Goal: Information Seeking & Learning: Check status

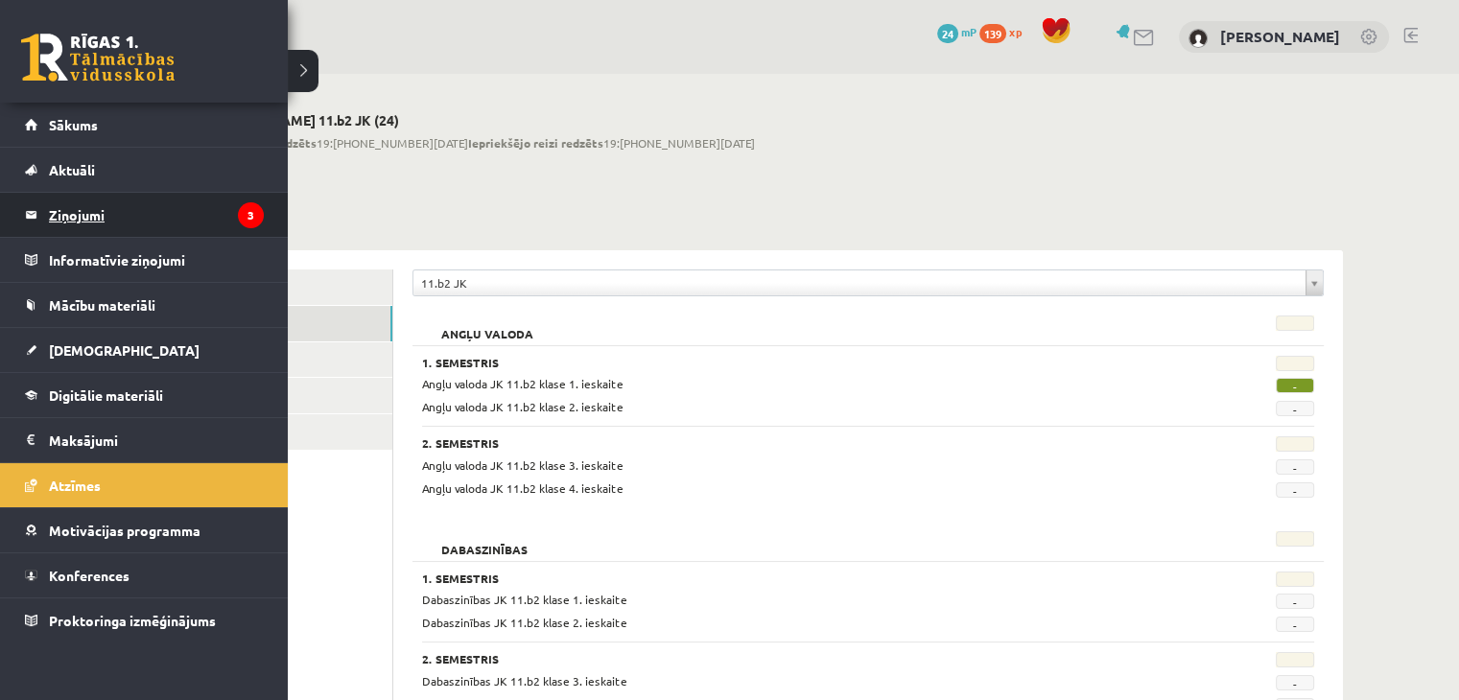
click at [92, 227] on legend "Ziņojumi 3" at bounding box center [156, 215] width 215 height 44
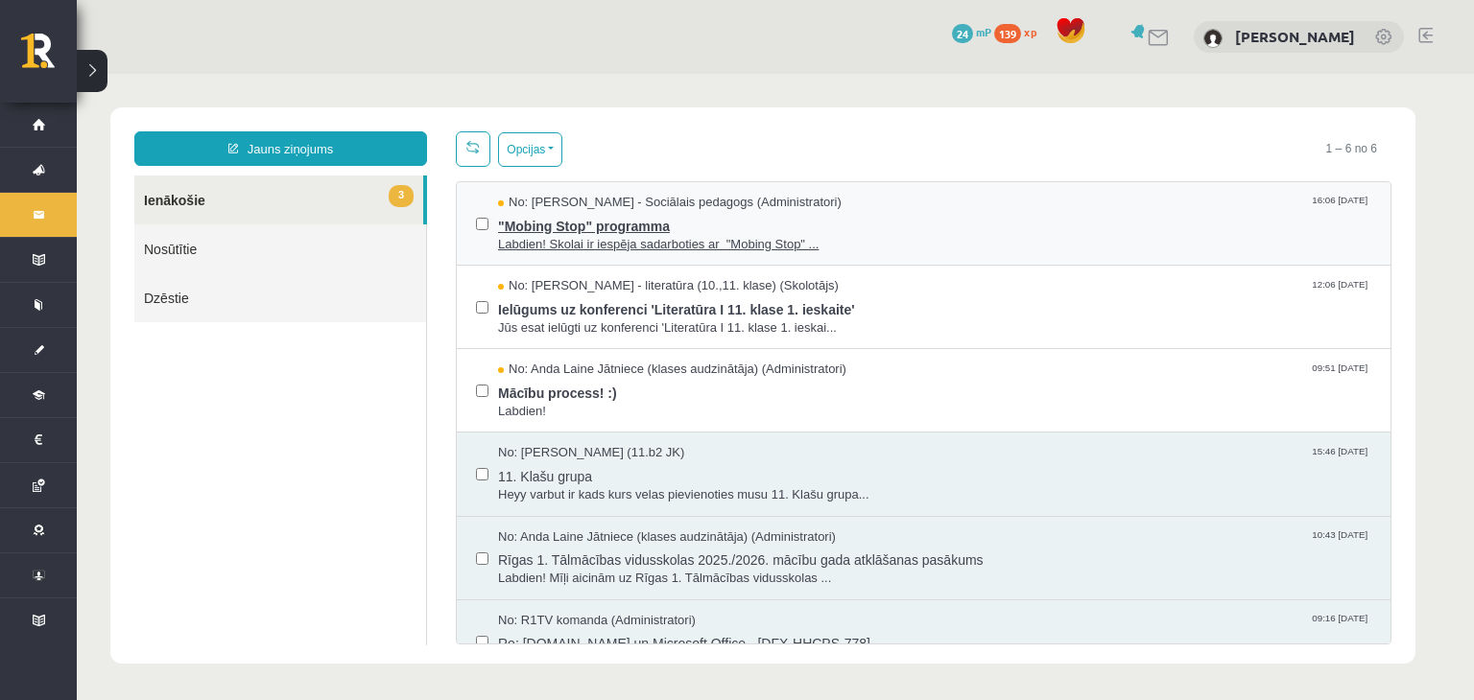
click at [675, 237] on span "Labdien! Skolai ir iespēja sadarboties ar "Mobing Stop" ..." at bounding box center [934, 245] width 873 height 18
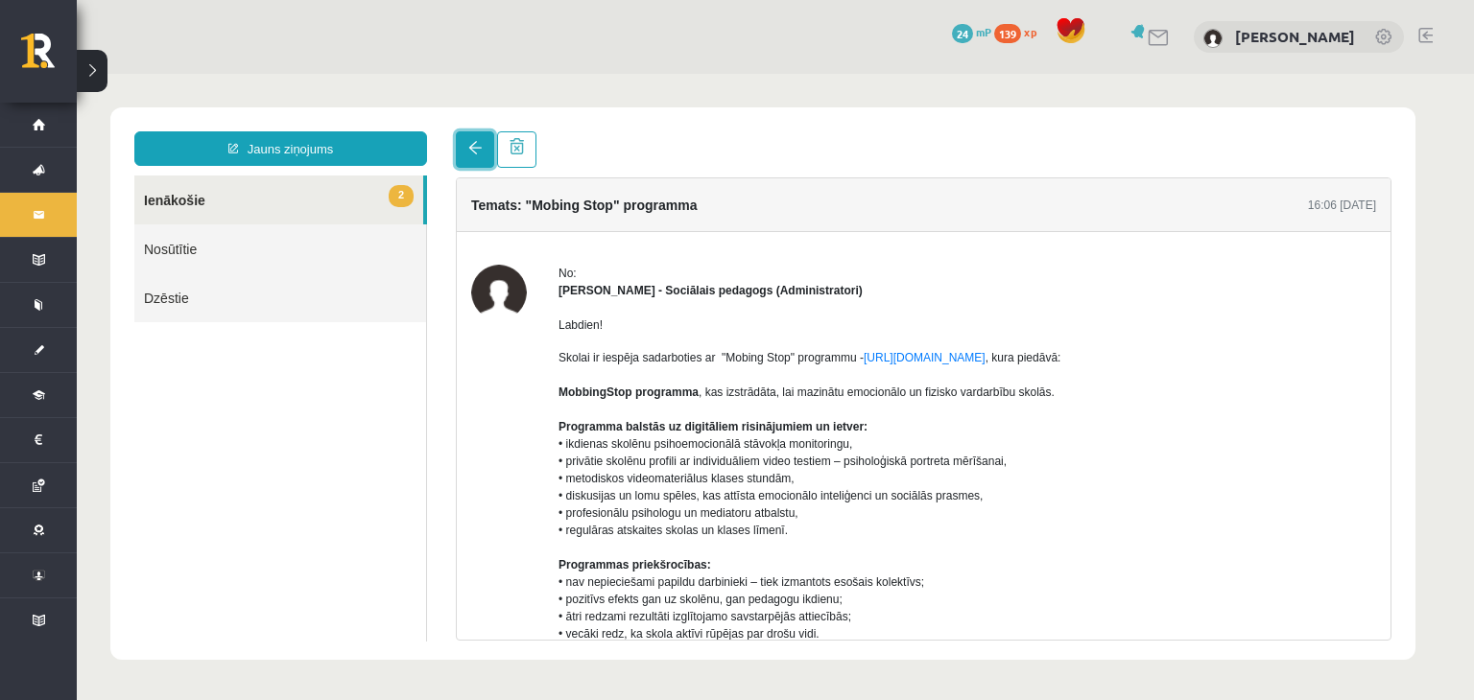
click at [480, 154] on span at bounding box center [474, 147] width 13 height 13
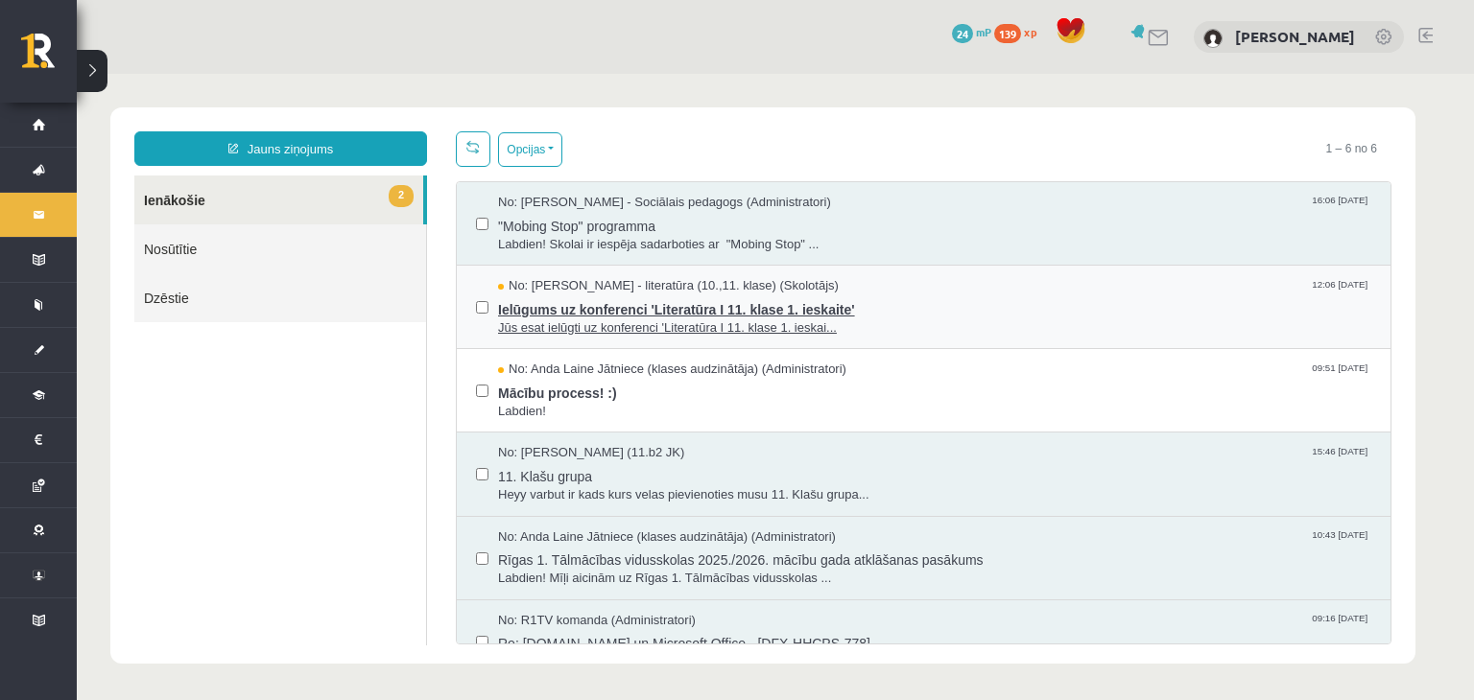
click at [632, 308] on span "Ielūgums uz konferenci 'Literatūra I 11. klase 1. ieskaite'" at bounding box center [934, 307] width 873 height 24
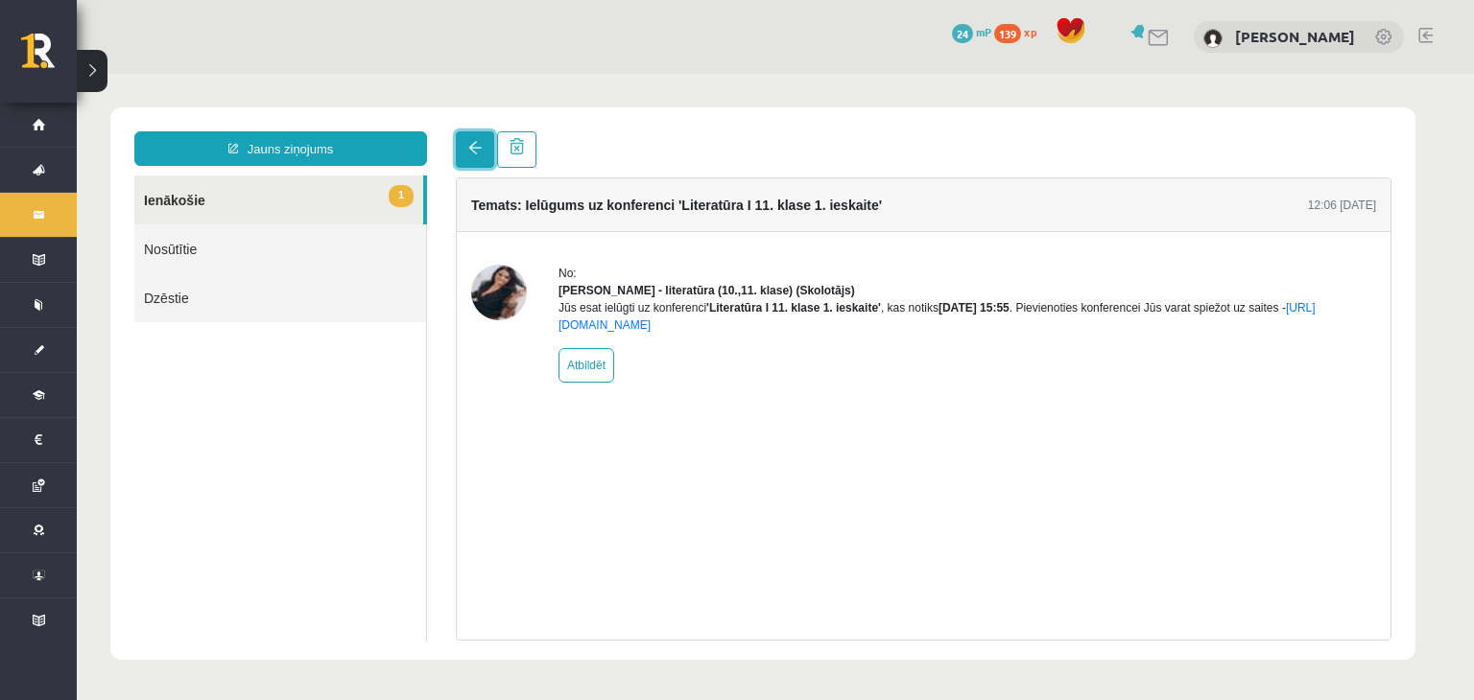
click at [476, 151] on span at bounding box center [474, 147] width 13 height 13
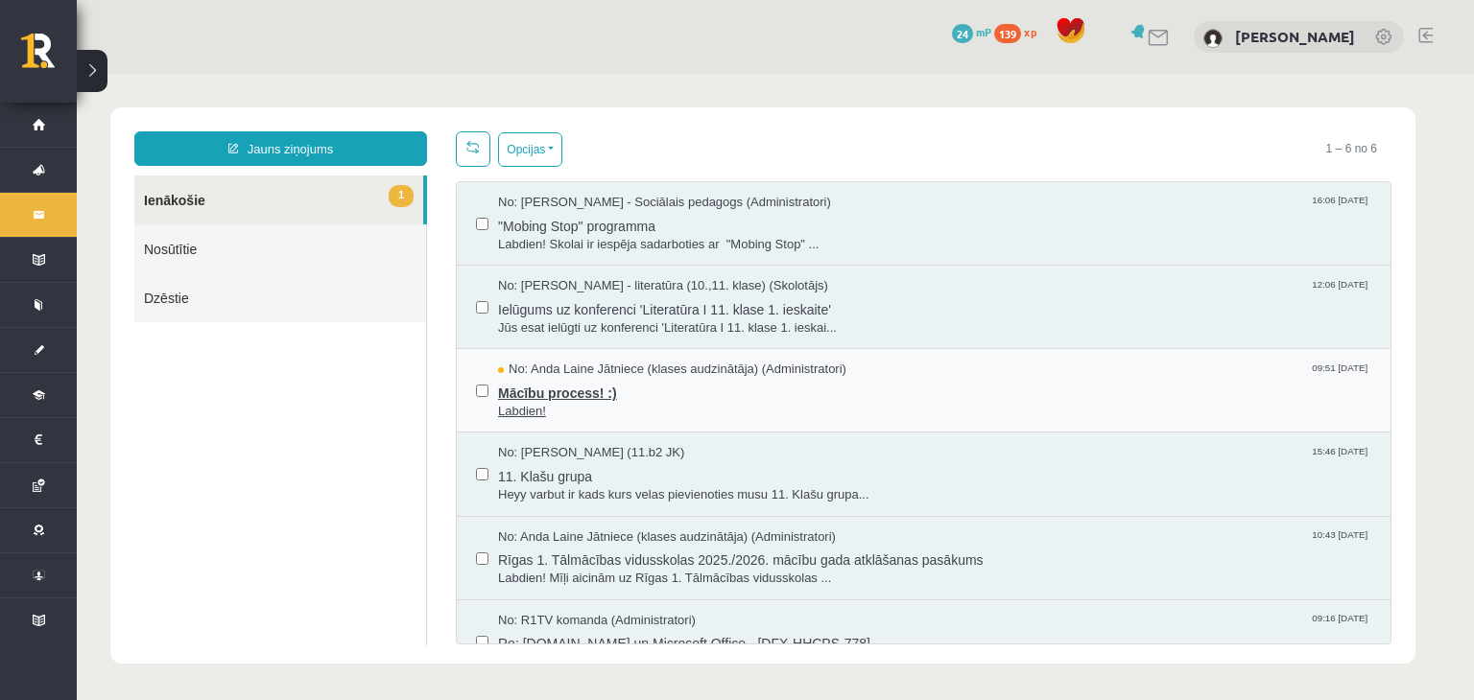
click at [568, 386] on span "Mācību process! :)" at bounding box center [934, 391] width 873 height 24
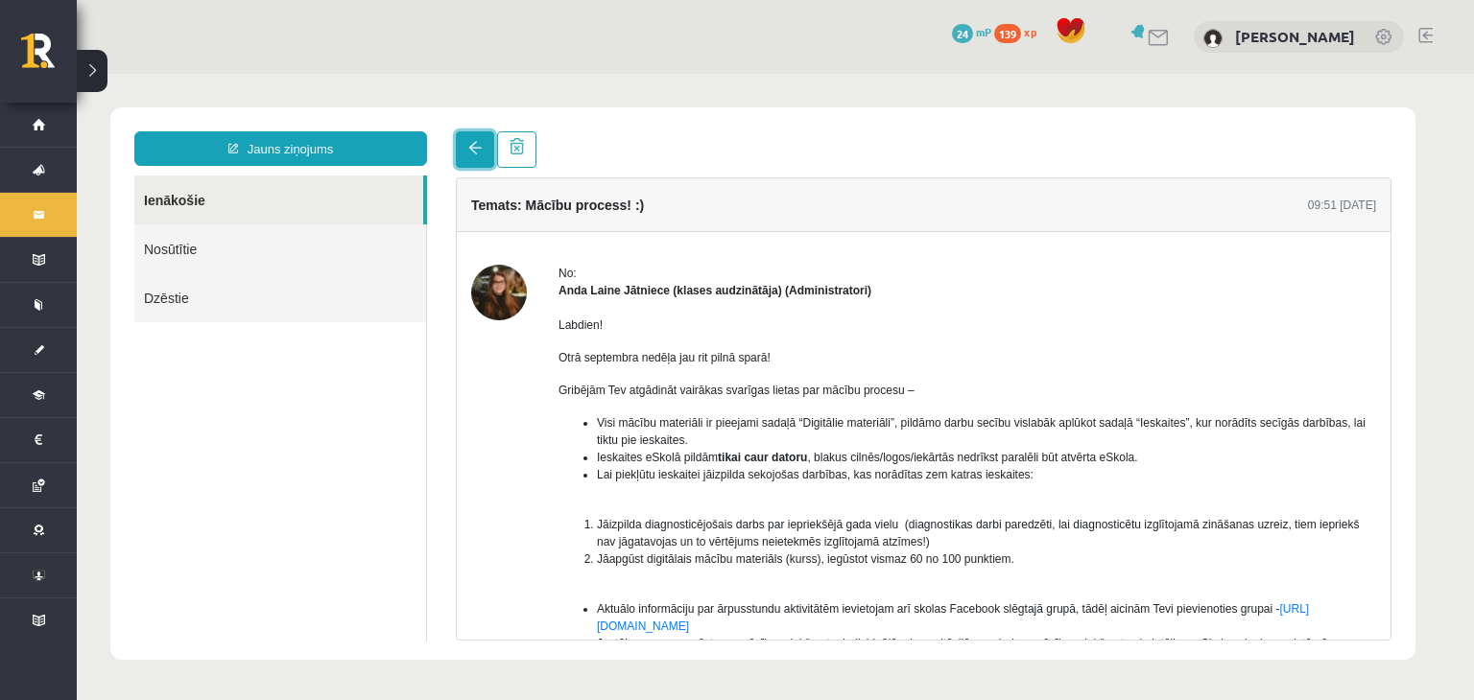
click at [471, 143] on span at bounding box center [474, 147] width 13 height 13
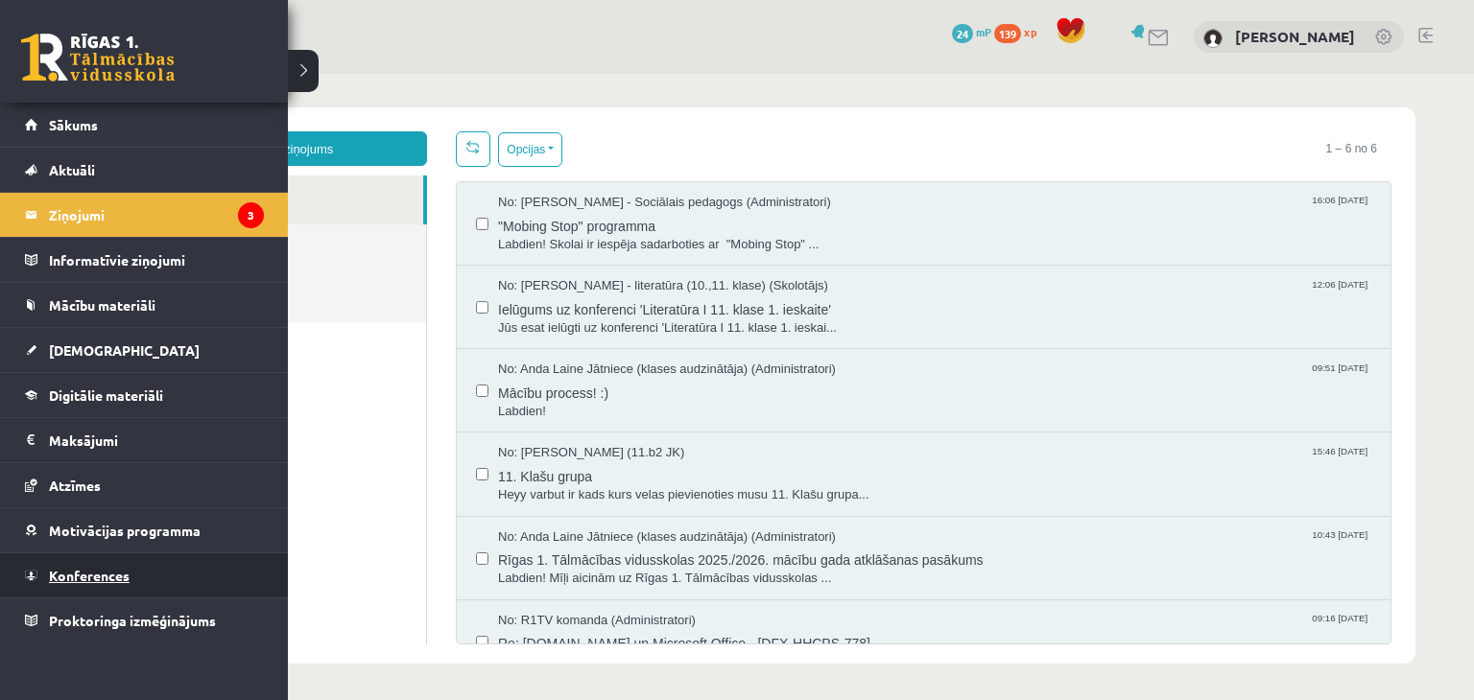
click at [109, 557] on link "Konferences" at bounding box center [144, 576] width 239 height 44
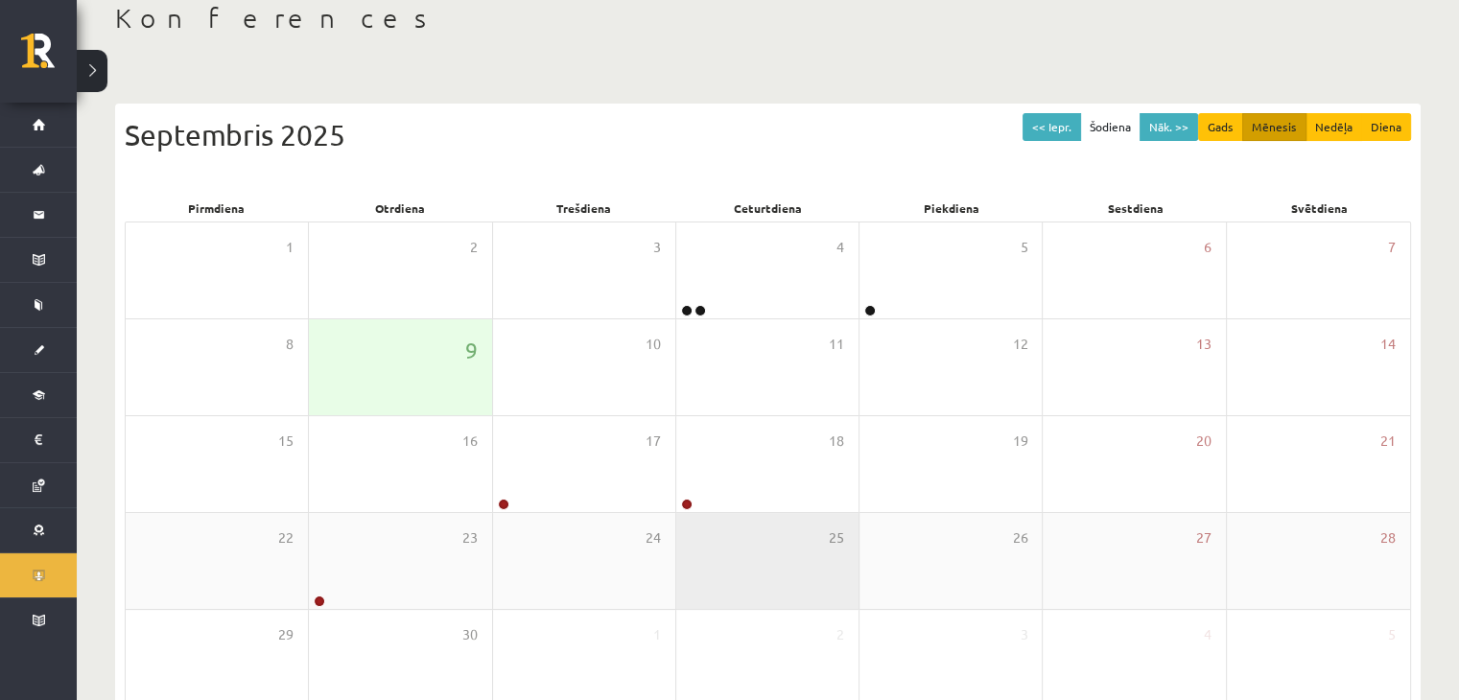
scroll to position [115, 0]
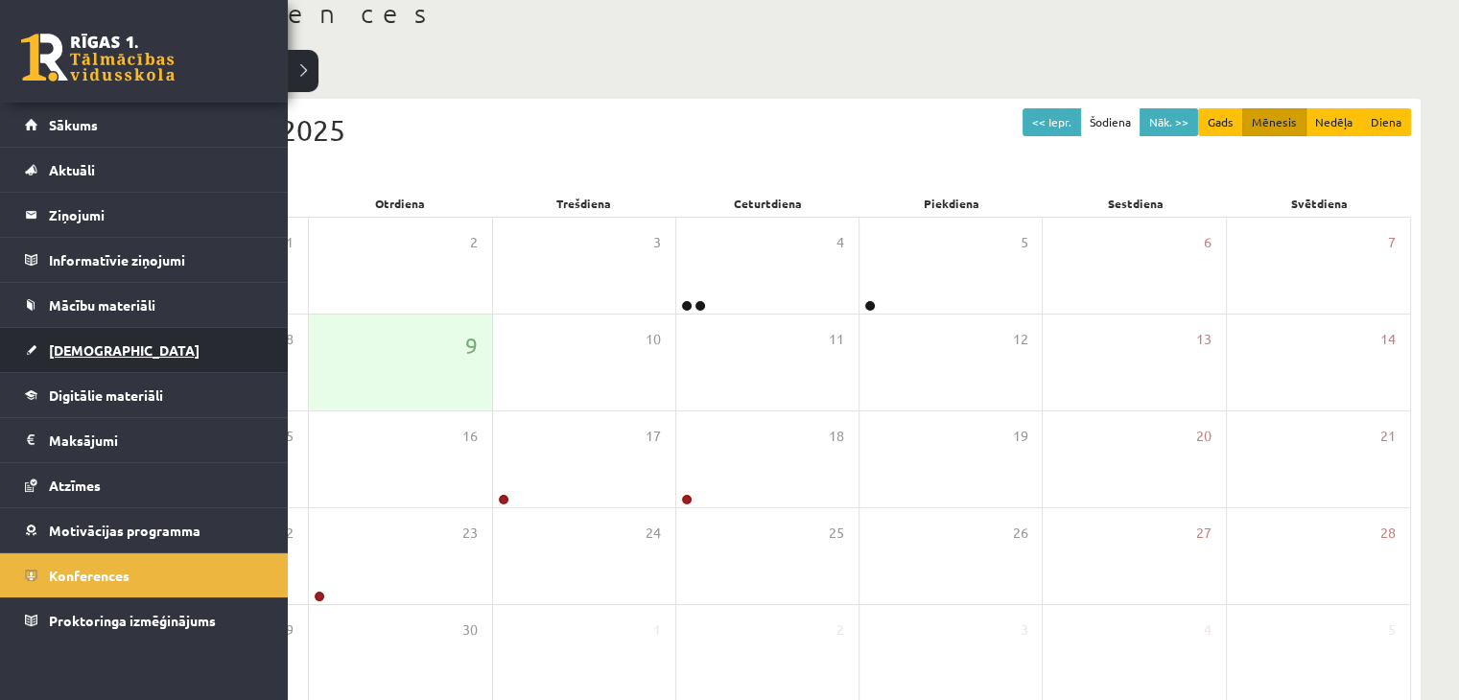
click at [94, 352] on span "[DEMOGRAPHIC_DATA]" at bounding box center [124, 350] width 151 height 17
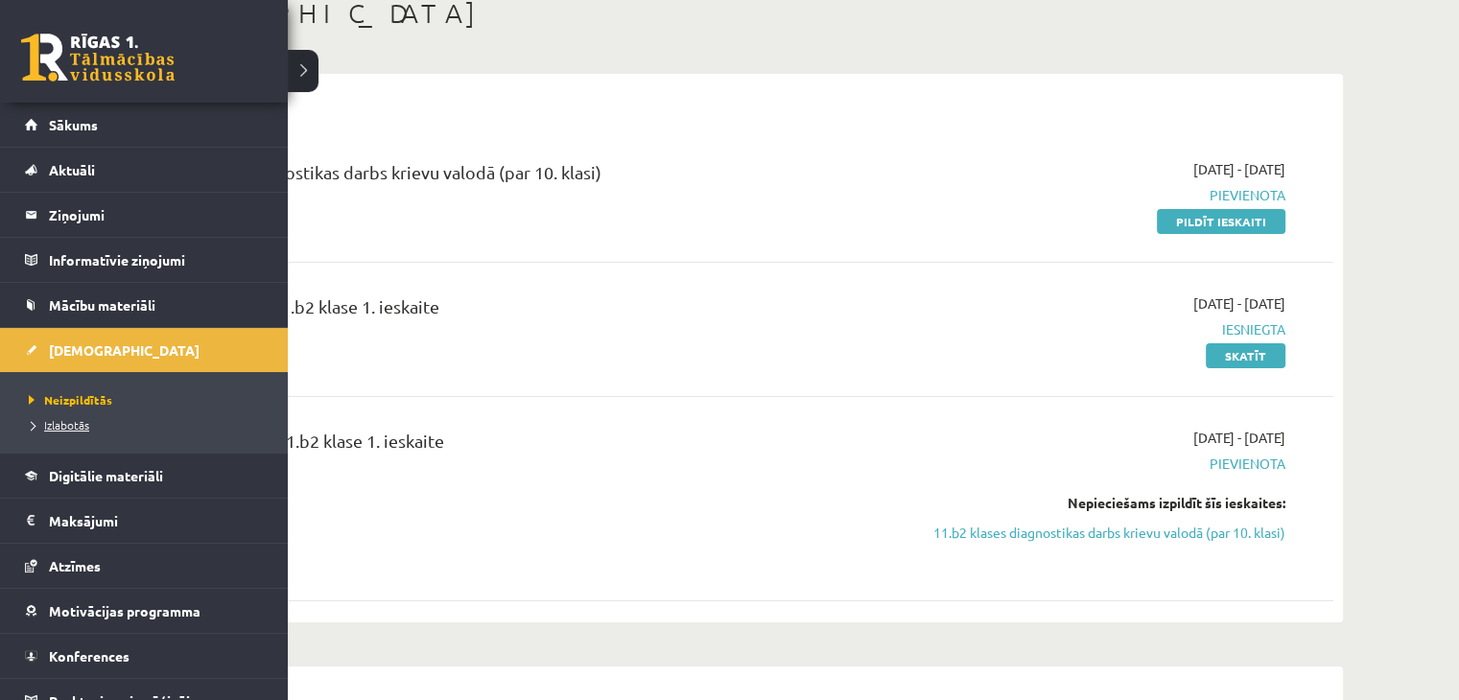
click at [56, 423] on span "Izlabotās" at bounding box center [56, 424] width 65 height 15
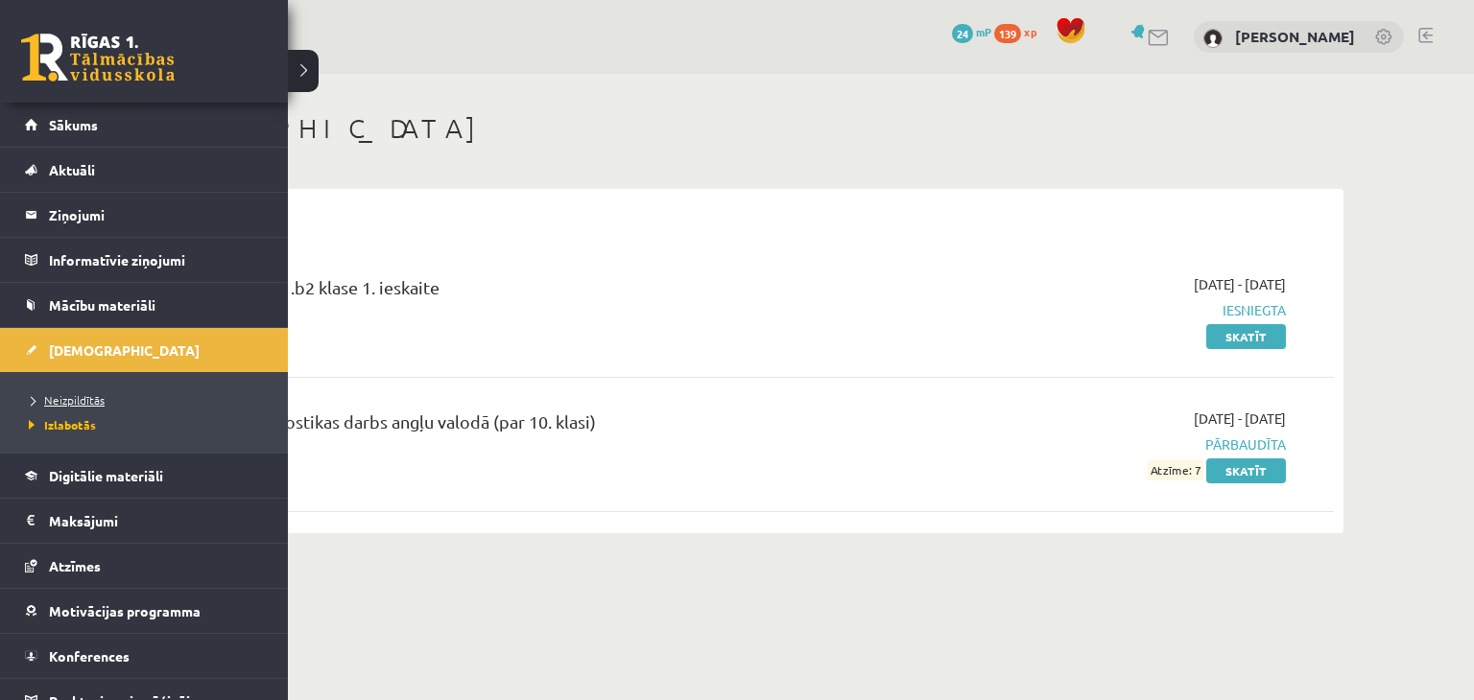
click at [81, 394] on span "Neizpildītās" at bounding box center [64, 399] width 81 height 15
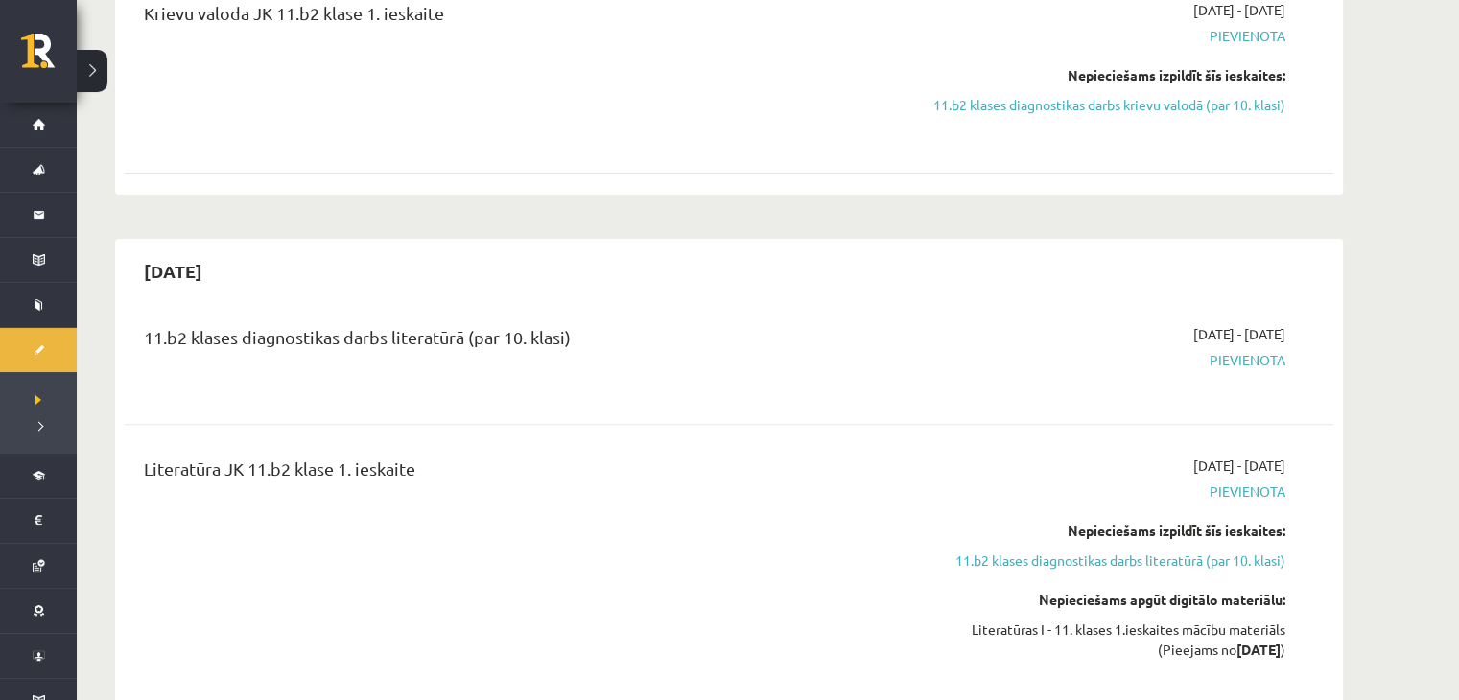
scroll to position [499, 0]
